Goal: Understand process/instructions: Learn how to perform a task or action

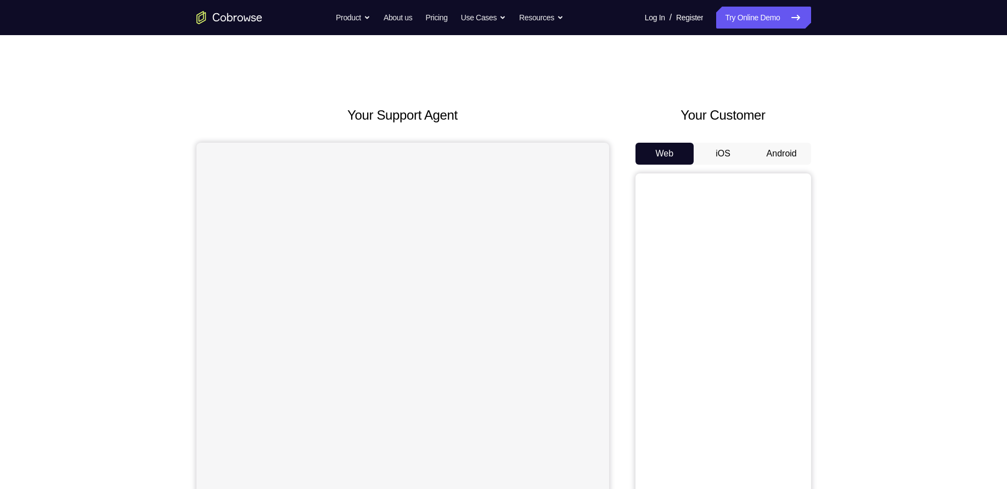
click at [767, 153] on button "Android" at bounding box center [782, 154] width 59 height 22
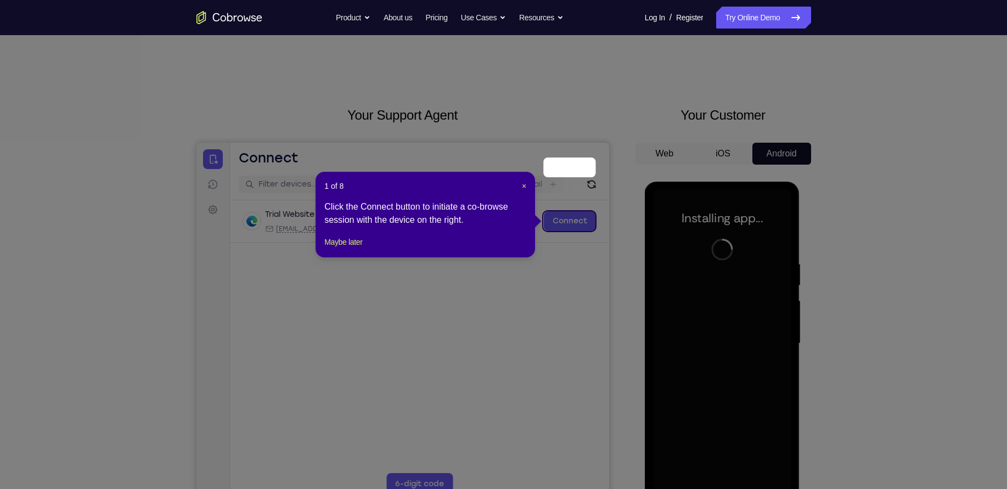
scroll to position [69, 0]
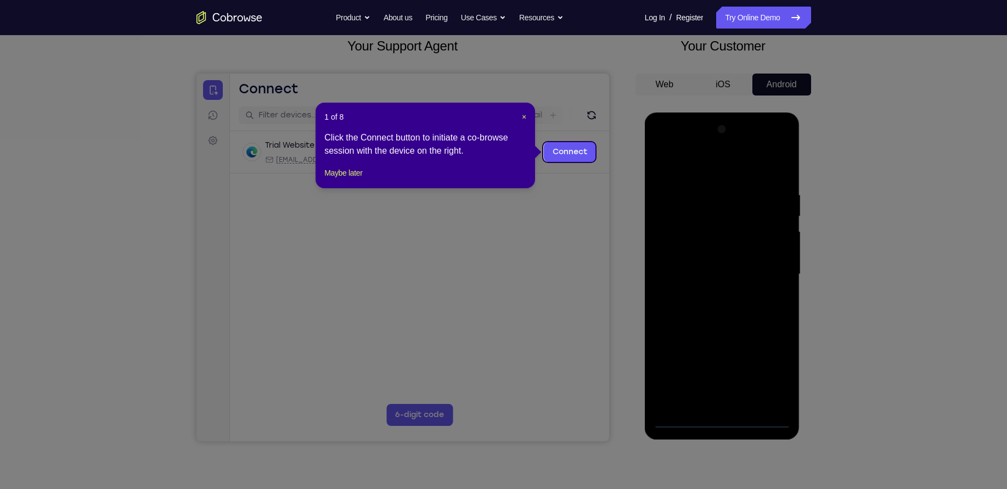
click at [521, 109] on div "1 of 8 × Click the Connect button to initiate a co-browse session with the devi…" at bounding box center [426, 146] width 220 height 86
click at [525, 113] on span "×" at bounding box center [524, 117] width 4 height 9
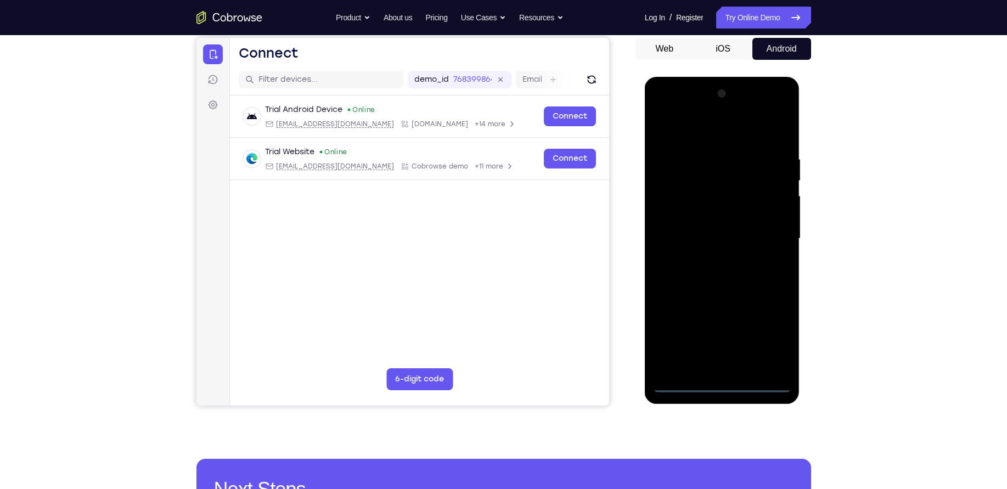
scroll to position [110, 0]
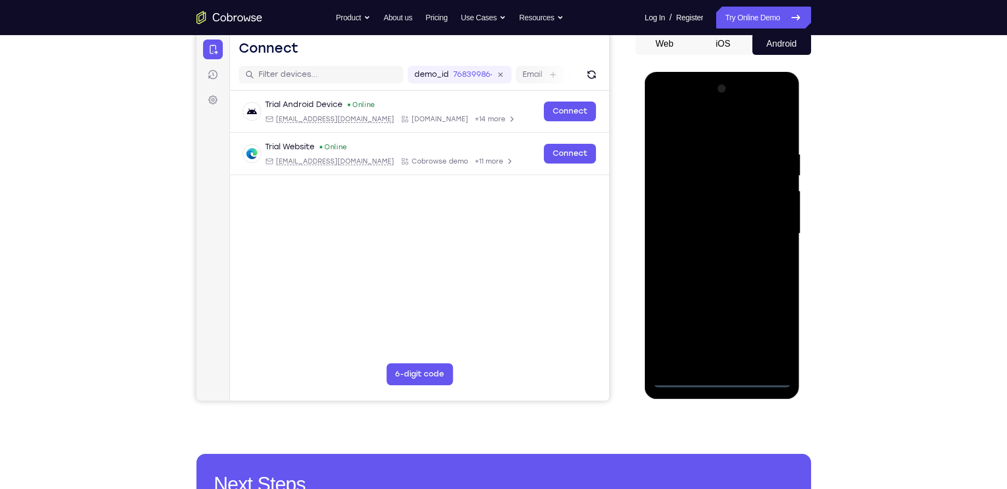
click at [723, 379] on div at bounding box center [722, 233] width 138 height 307
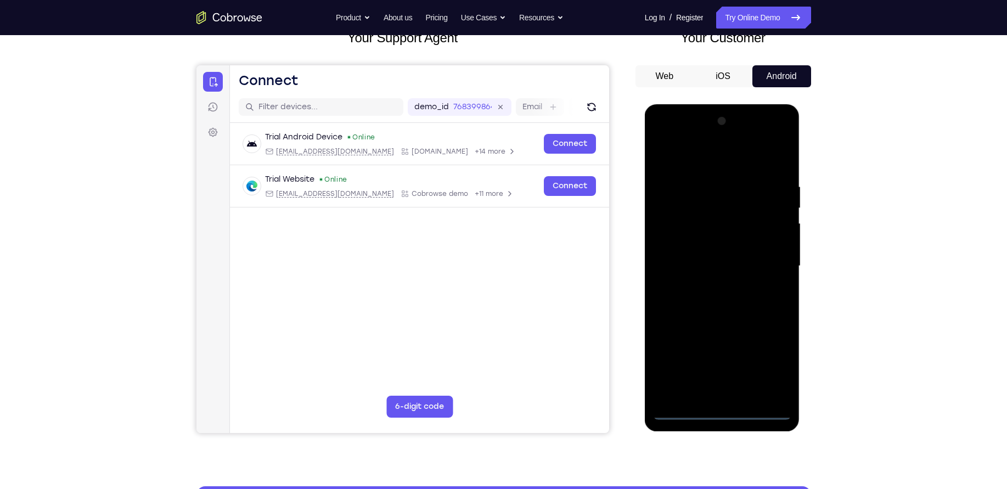
scroll to position [91, 0]
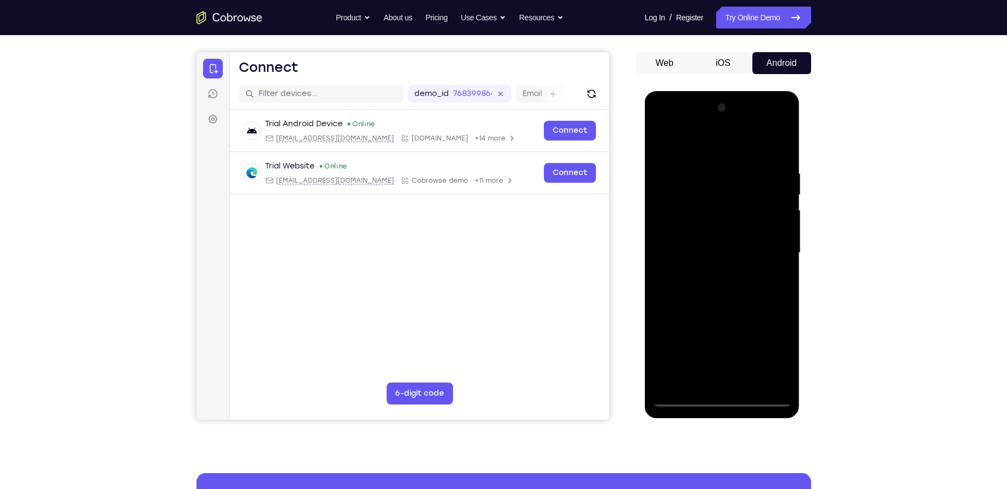
click at [772, 352] on div at bounding box center [722, 252] width 138 height 307
click at [688, 150] on div at bounding box center [722, 252] width 138 height 307
click at [767, 252] on div at bounding box center [722, 252] width 138 height 307
click at [709, 272] on div at bounding box center [722, 252] width 138 height 307
click at [703, 245] on div at bounding box center [722, 252] width 138 height 307
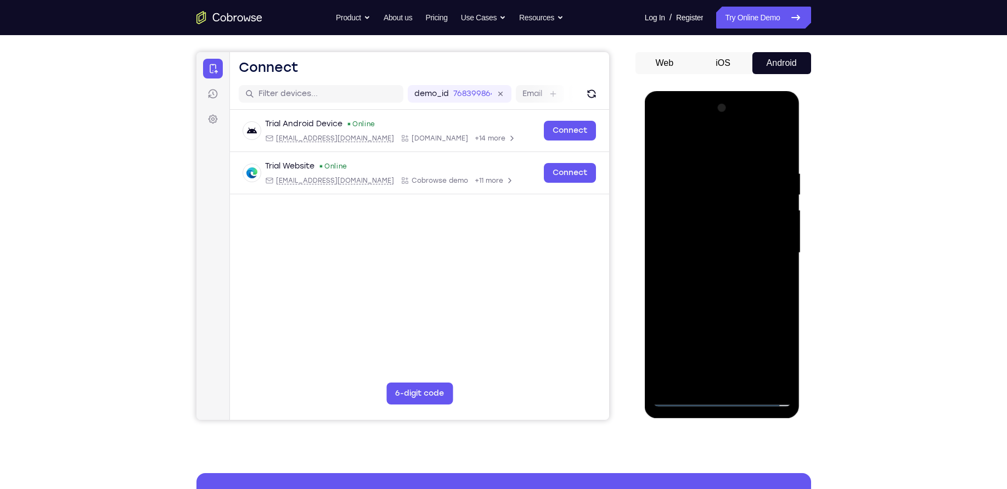
click at [721, 235] on div at bounding box center [722, 252] width 138 height 307
click at [729, 250] on div at bounding box center [722, 252] width 138 height 307
click at [736, 297] on div at bounding box center [722, 252] width 138 height 307
drag, startPoint x: 736, startPoint y: 298, endPoint x: 744, endPoint y: 176, distance: 122.1
click at [744, 176] on div at bounding box center [722, 252] width 138 height 307
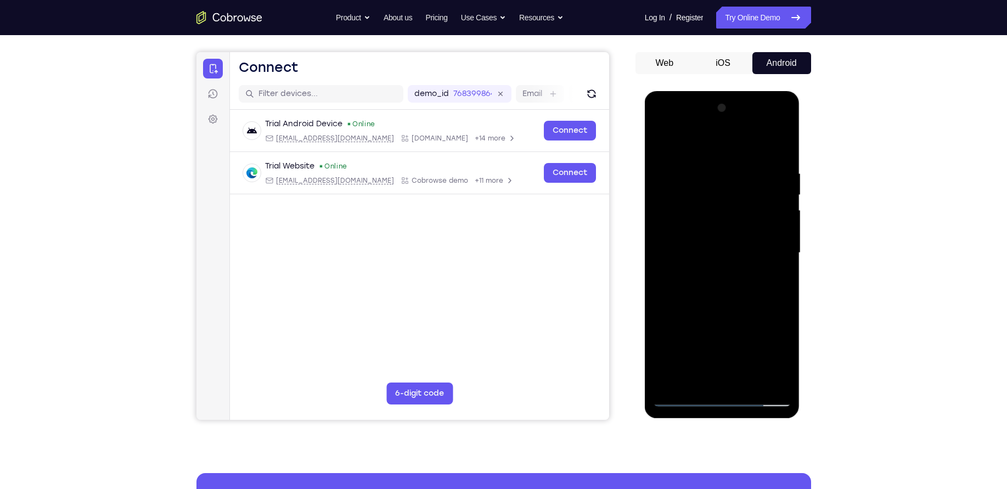
drag, startPoint x: 735, startPoint y: 250, endPoint x: 730, endPoint y: 440, distance: 190.5
click at [730, 420] on html "Online web based iOS Simulators and Android Emulators. Run iPhone, iPad, Mobile…" at bounding box center [723, 255] width 156 height 329
drag, startPoint x: 727, startPoint y: 209, endPoint x: 690, endPoint y: 435, distance: 229.7
click at [690, 420] on html "Online web based iOS Simulators and Android Emulators. Run iPhone, iPad, Mobile…" at bounding box center [723, 255] width 156 height 329
